Goal: Information Seeking & Learning: Understand process/instructions

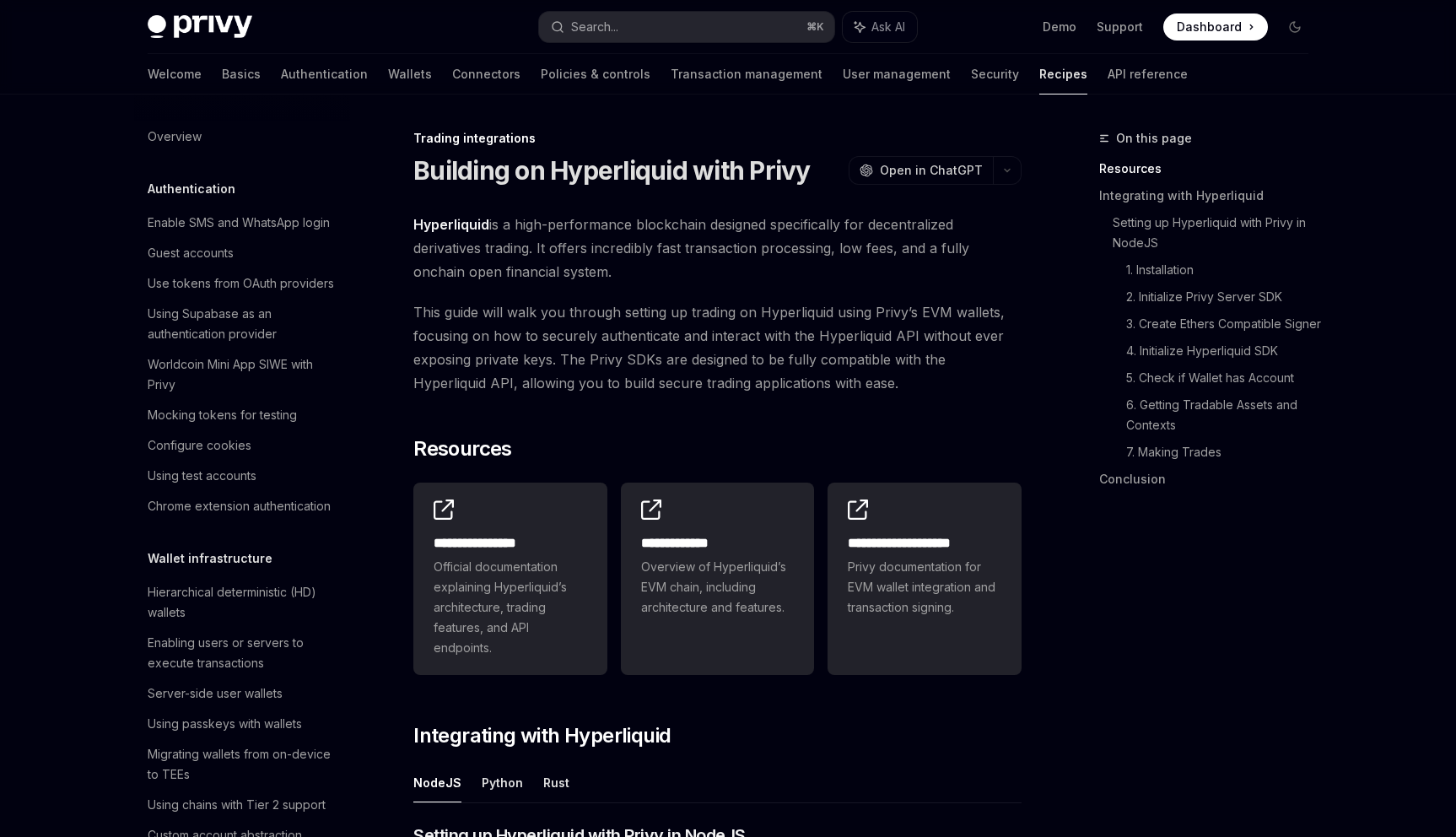
scroll to position [1519, 0]
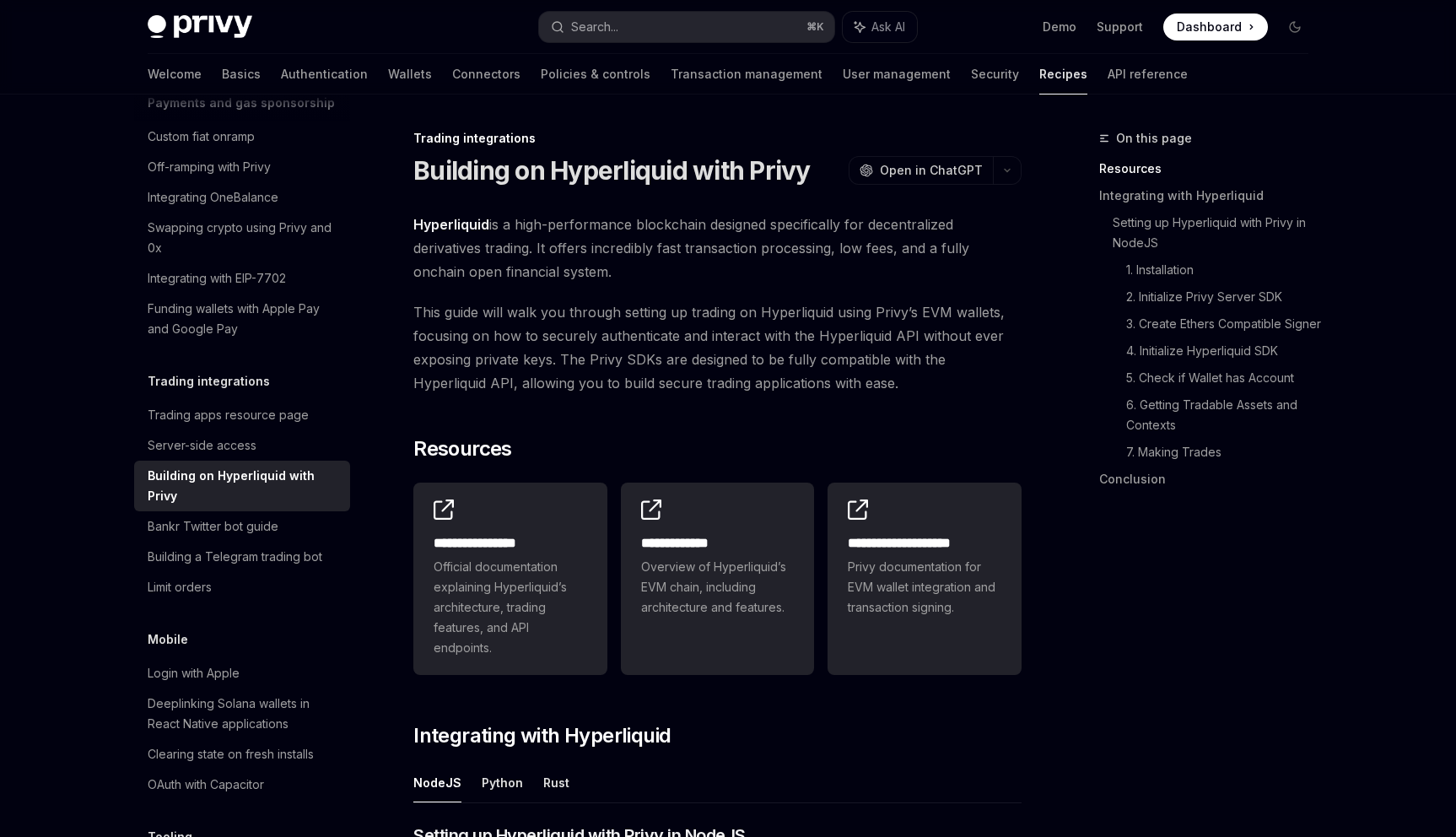
click at [621, 344] on span "This guide will walk you through setting up trading on Hyperliquid using Privy’…" at bounding box center [717, 347] width 608 height 95
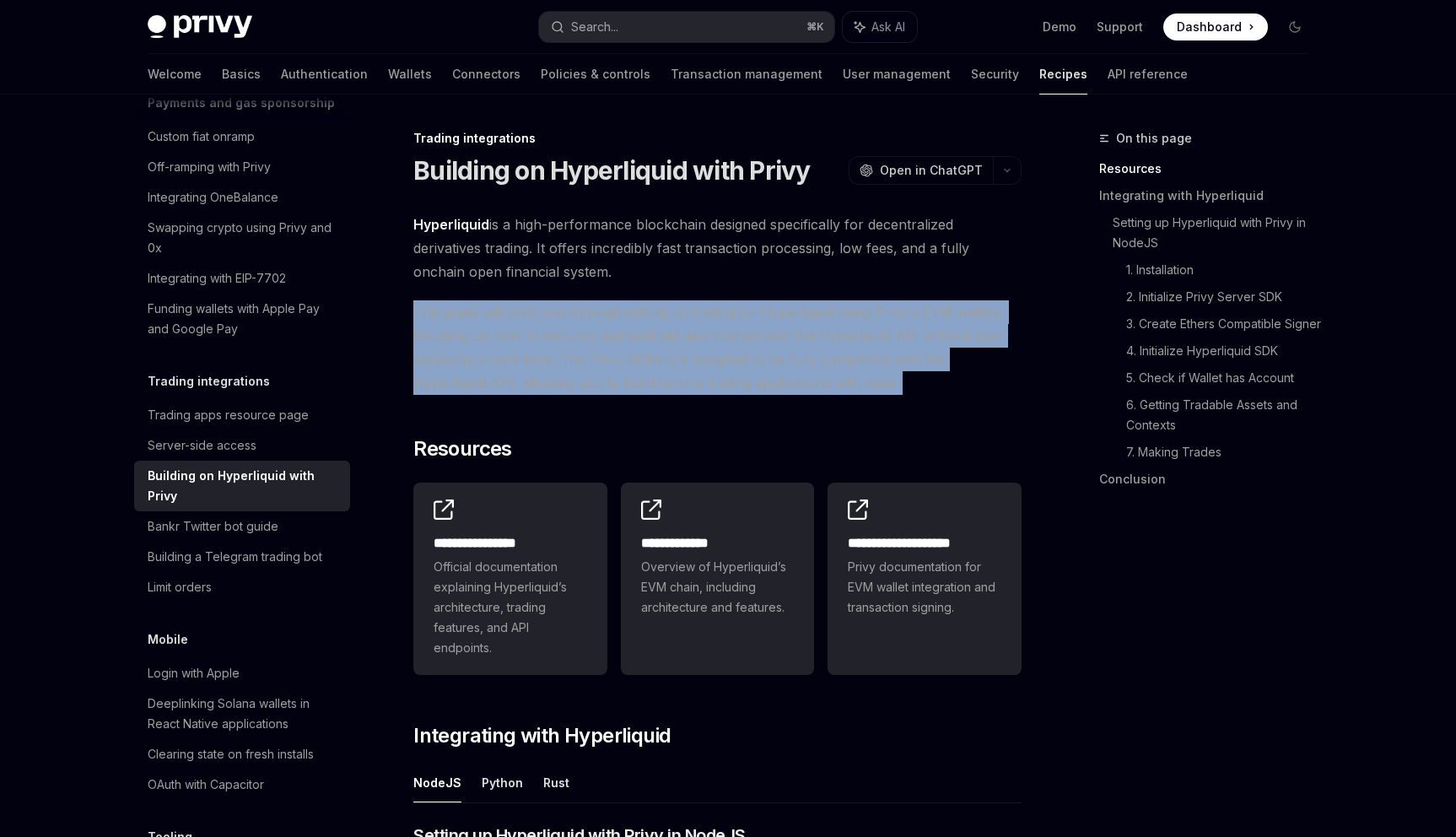
click at [576, 356] on span "This guide will walk you through setting up trading on Hyperliquid using Privy’…" at bounding box center [717, 347] width 608 height 95
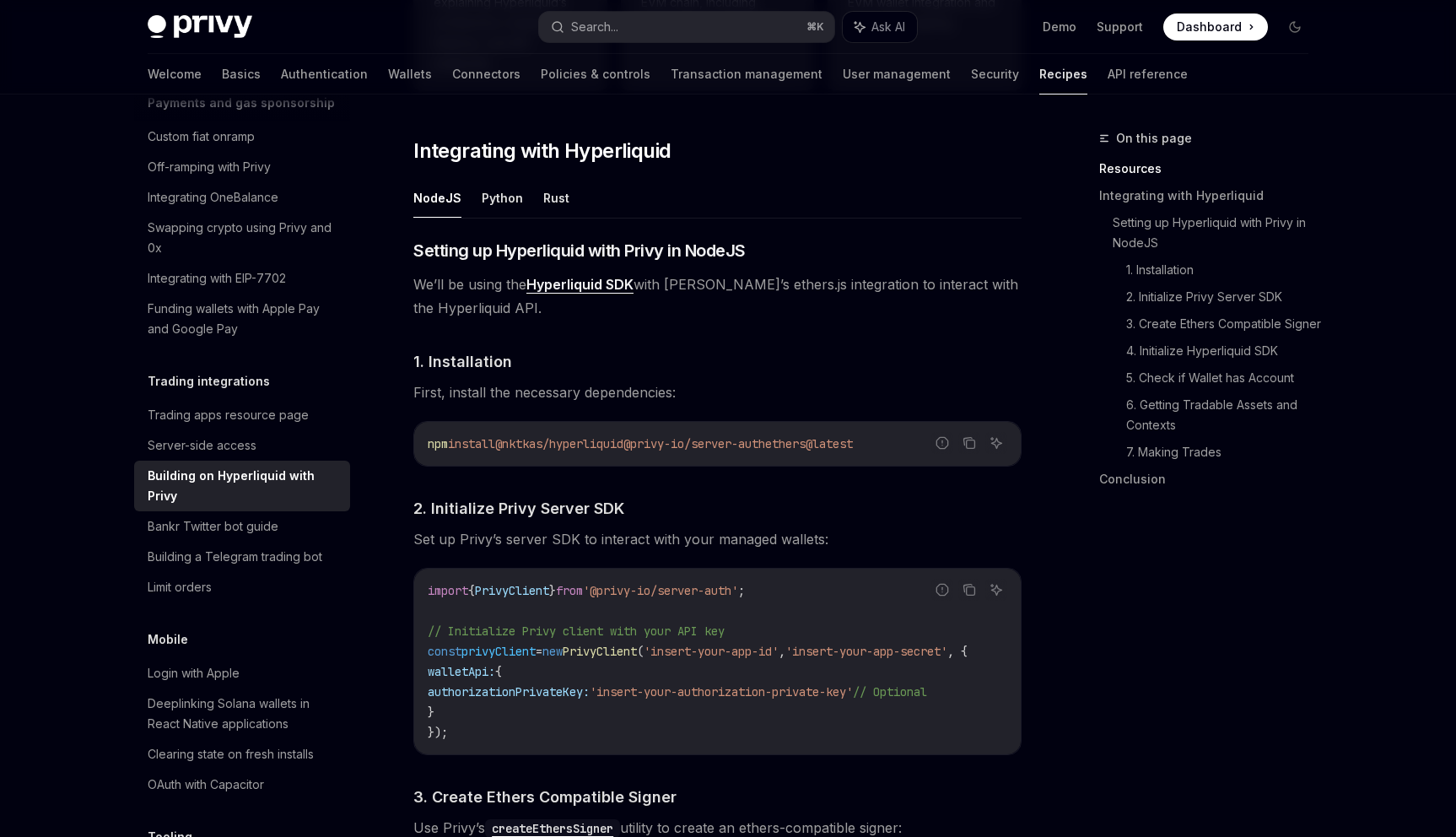
scroll to position [683, 0]
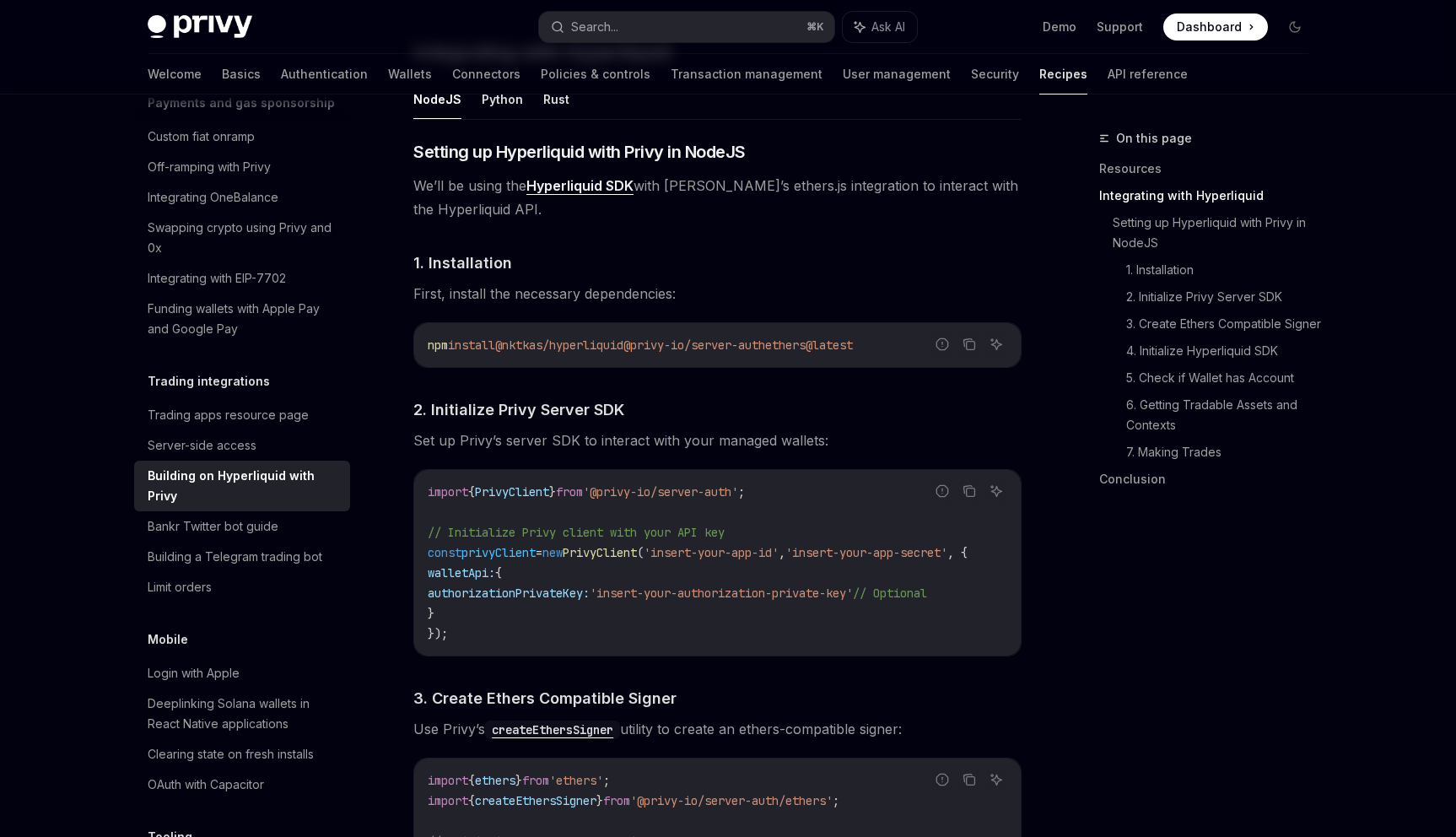
click at [576, 356] on div "npm install @nktkas/hyperliquid @privy-io/server-auth ethers@latest" at bounding box center [717, 345] width 606 height 44
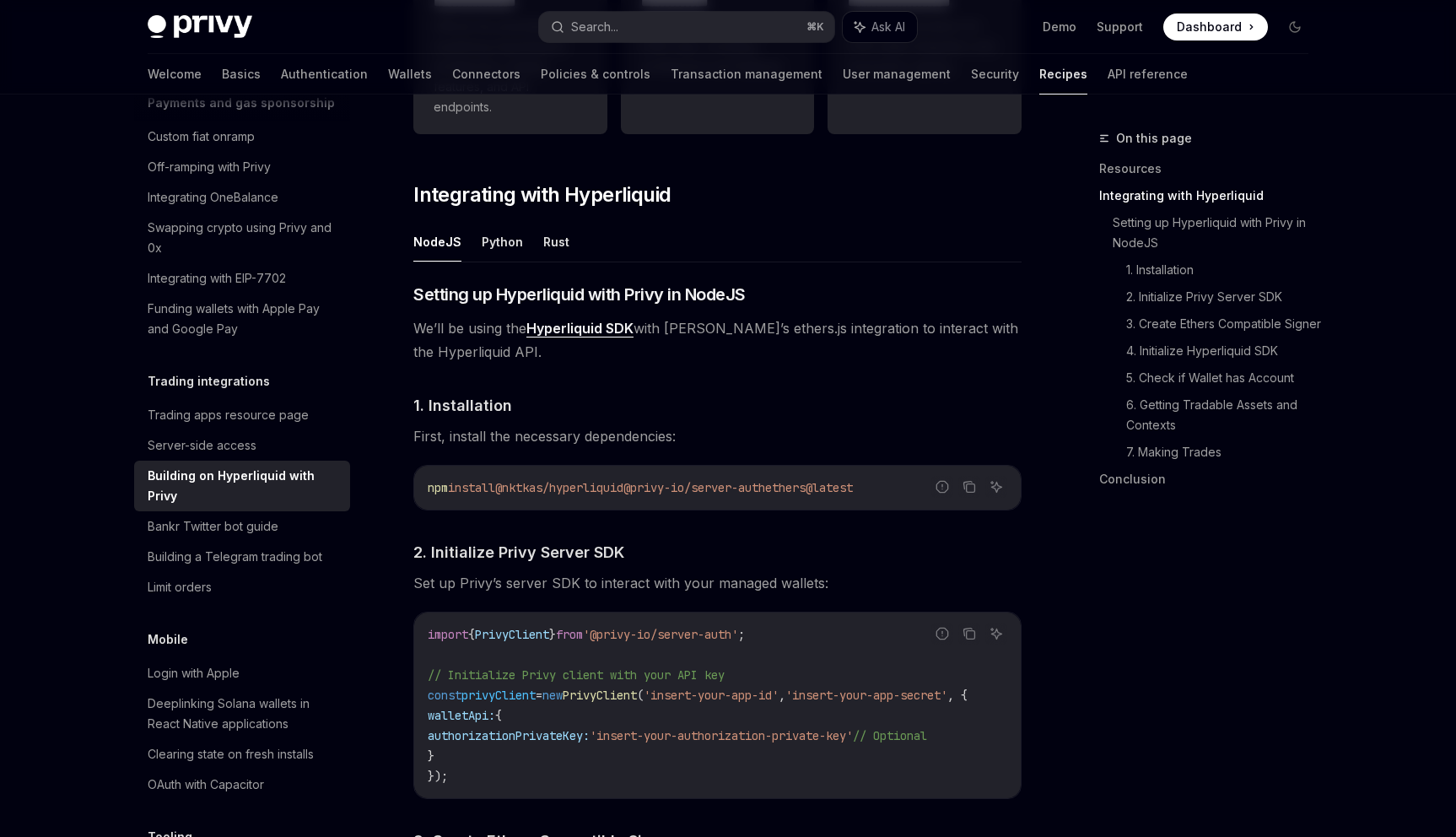
scroll to position [677, 0]
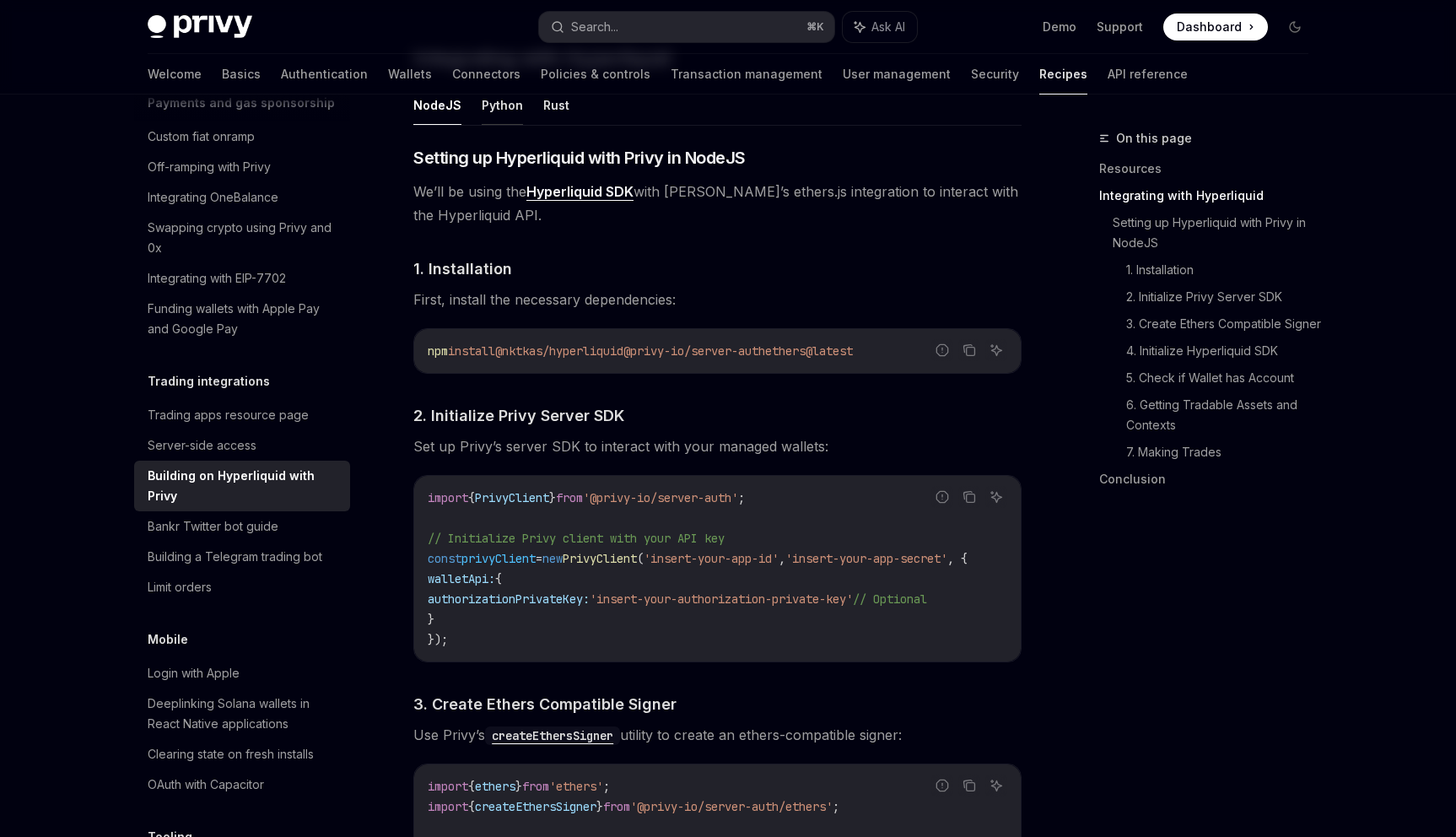
click at [496, 102] on button "Python" at bounding box center [502, 105] width 41 height 39
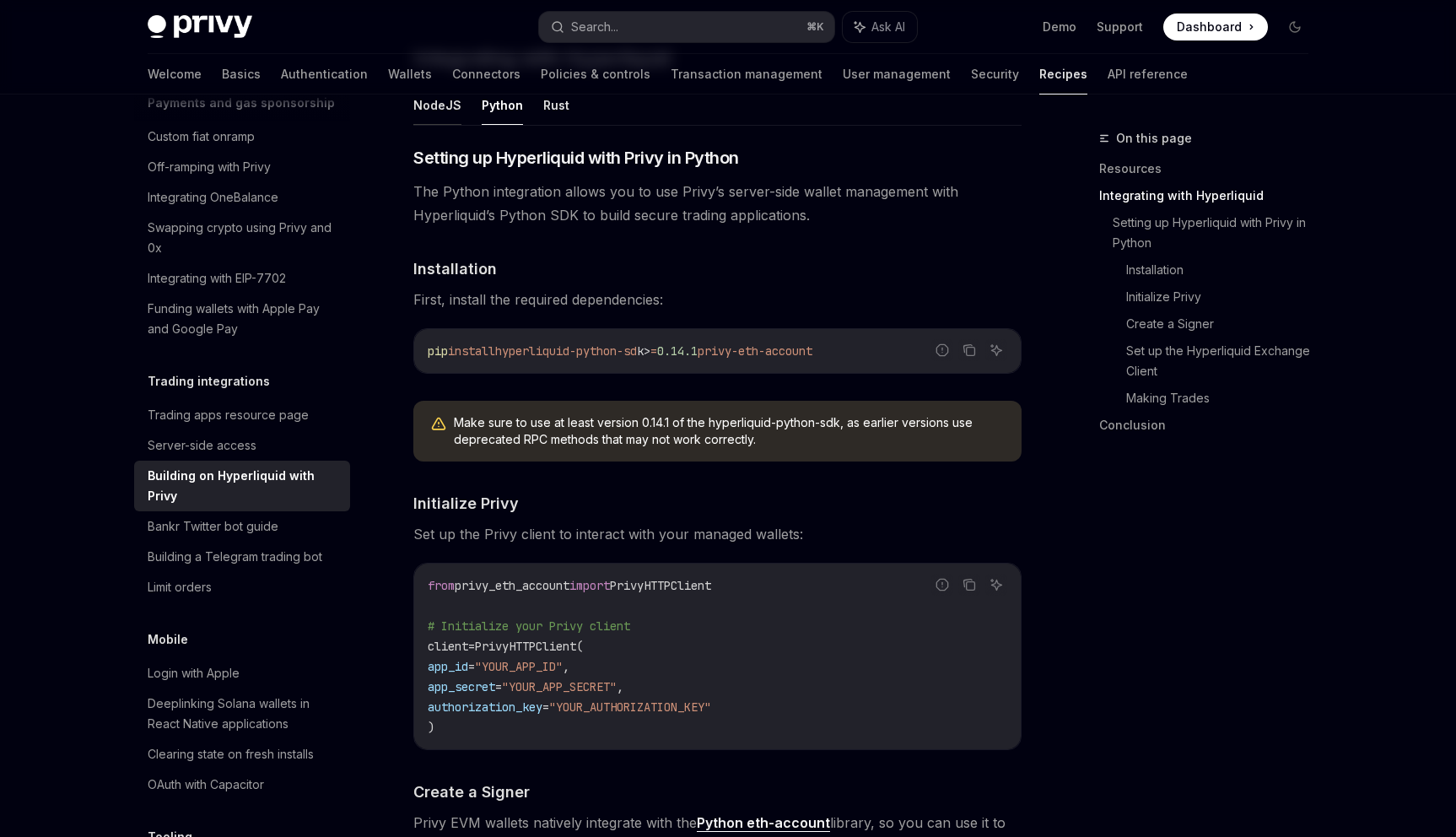
click at [438, 105] on button "NodeJS" at bounding box center [438, 105] width 48 height 39
type textarea "*"
